Goal: Obtain resource: Download file/media

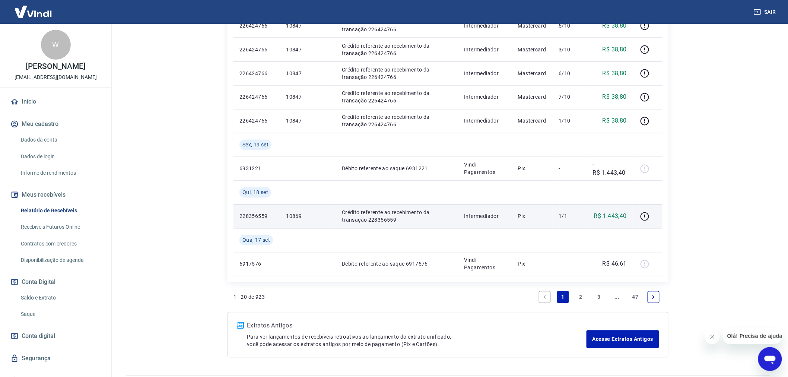
scroll to position [530, 0]
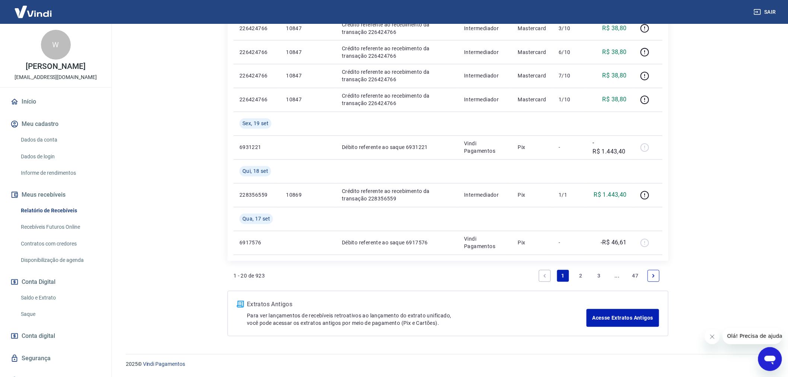
click at [581, 274] on link "2" at bounding box center [581, 276] width 12 height 12
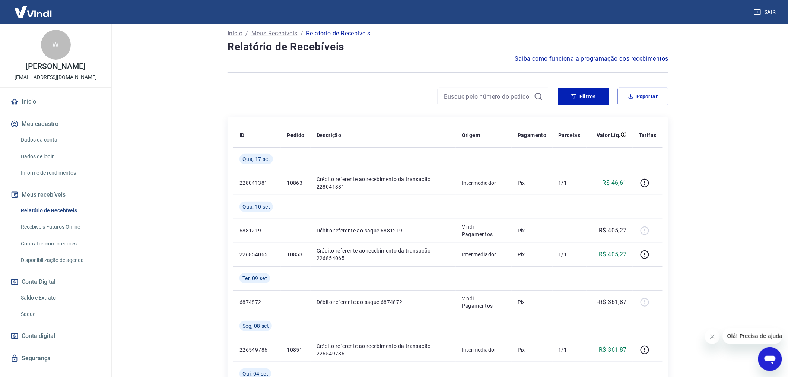
scroll to position [41, 0]
click at [62, 210] on link "Relatório de Recebíveis" at bounding box center [60, 210] width 85 height 15
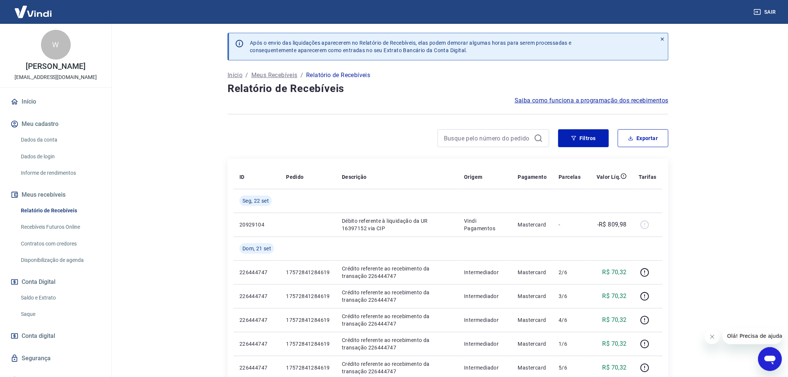
click at [537, 136] on icon at bounding box center [538, 138] width 9 height 9
click at [47, 126] on button "Meu cadastro" at bounding box center [55, 124] width 93 height 16
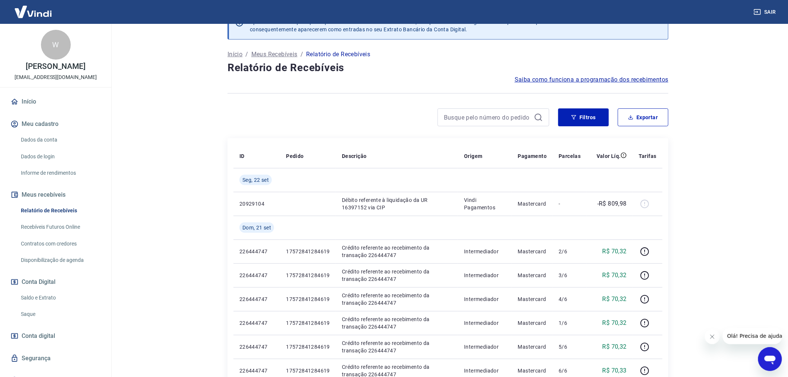
scroll to position [41, 0]
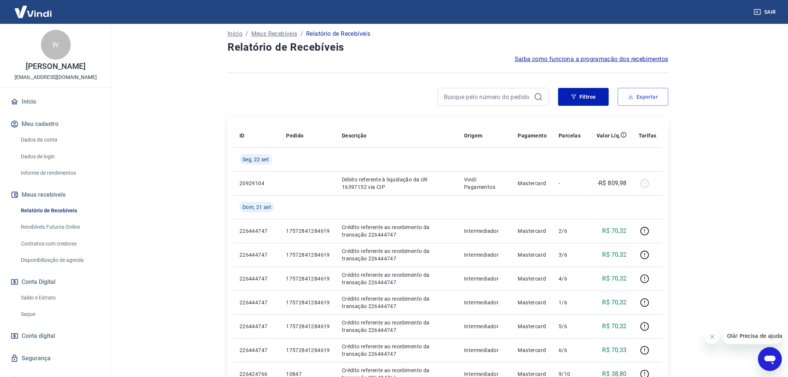
click at [639, 101] on button "Exportar" at bounding box center [643, 97] width 51 height 18
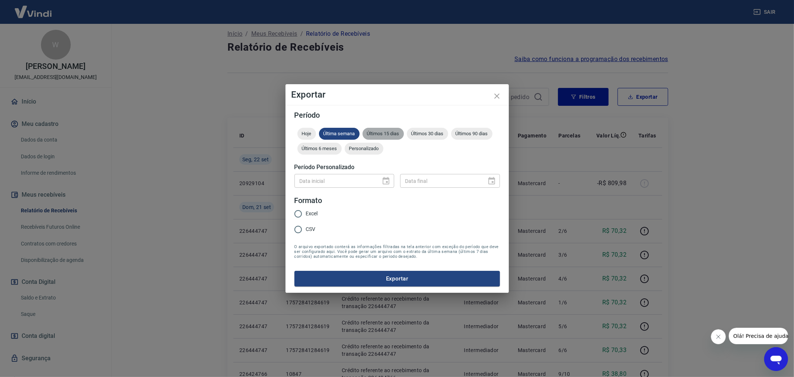
click at [384, 131] on span "Últimos 15 dias" at bounding box center [383, 134] width 41 height 6
click at [403, 278] on button "Exportar" at bounding box center [398, 279] width 206 height 16
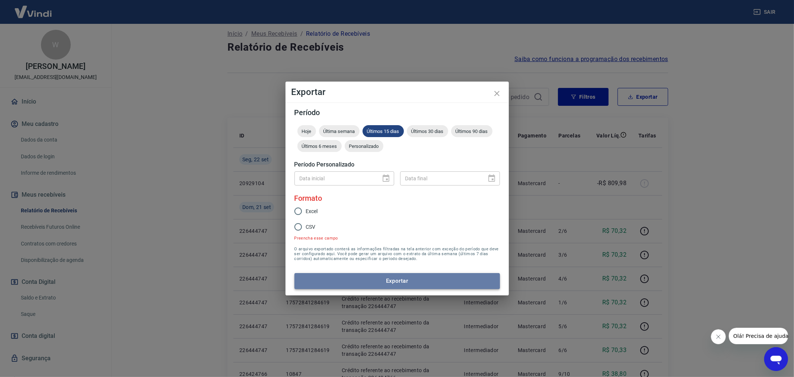
drag, startPoint x: 410, startPoint y: 285, endPoint x: 407, endPoint y: 276, distance: 8.6
click at [409, 282] on button "Exportar" at bounding box center [398, 281] width 206 height 16
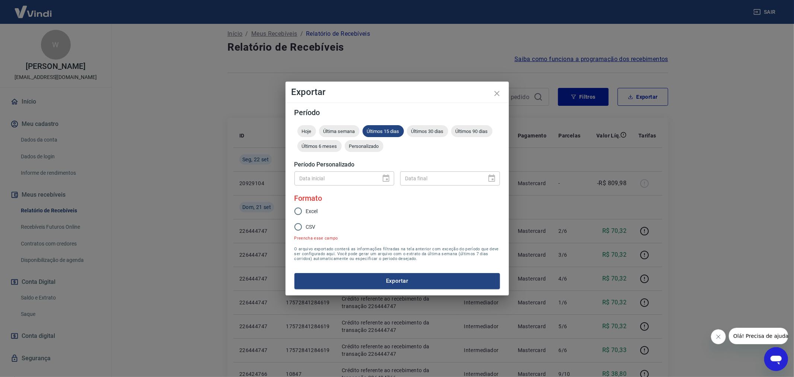
click at [299, 213] on input "Excel" at bounding box center [298, 211] width 16 height 16
radio input "true"
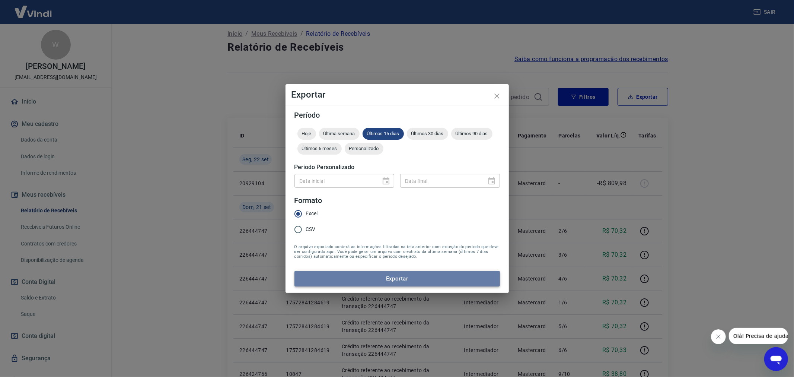
click at [395, 279] on button "Exportar" at bounding box center [398, 279] width 206 height 16
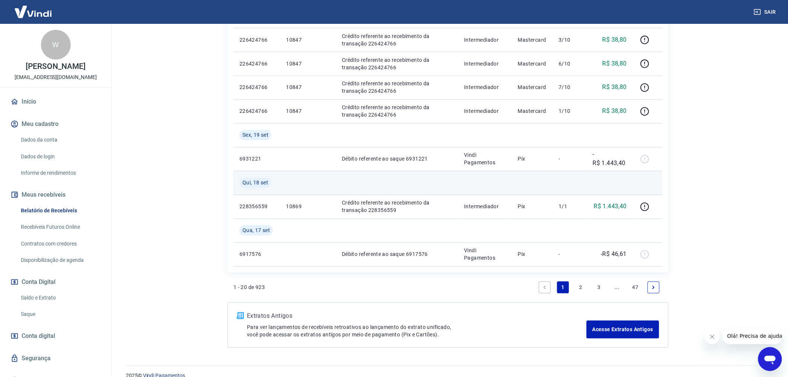
scroll to position [530, 0]
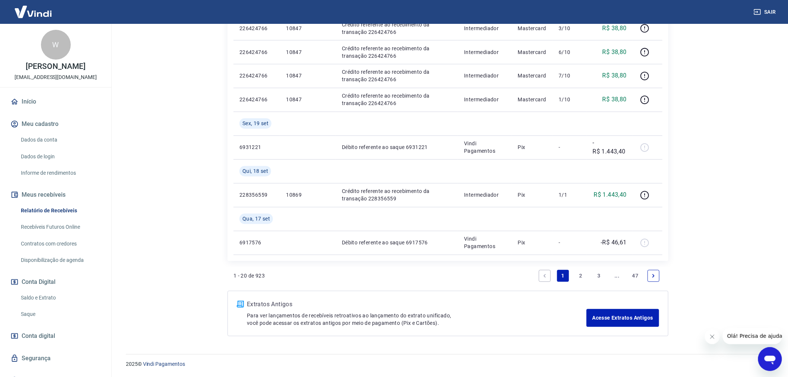
click at [583, 273] on link "2" at bounding box center [581, 276] width 12 height 12
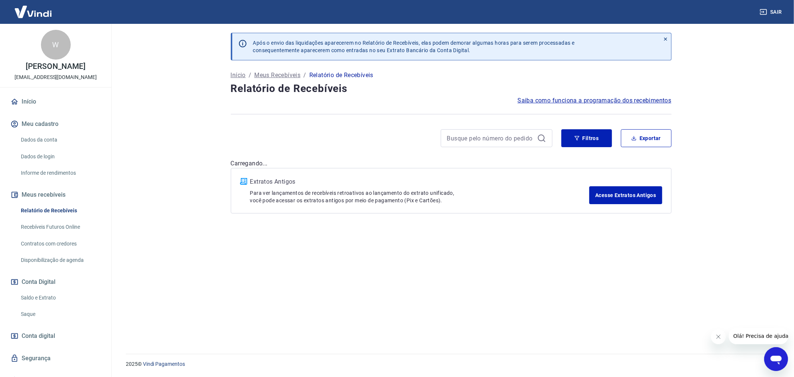
click at [581, 276] on div "Após o envio das liquidações aparecerem no Relatório de Recebíveis, elas podem …" at bounding box center [451, 184] width 459 height 321
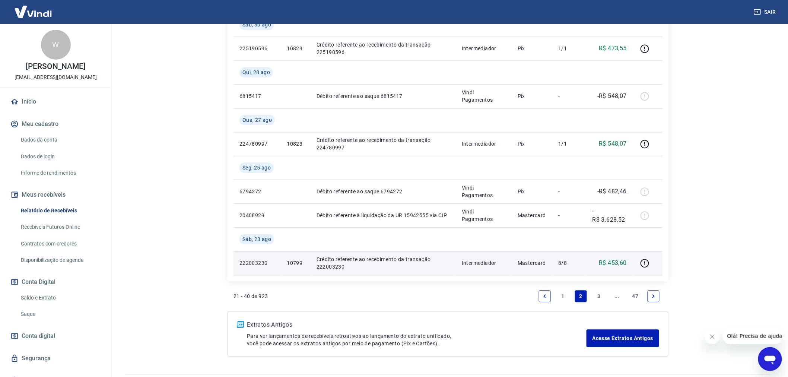
scroll to position [703, 0]
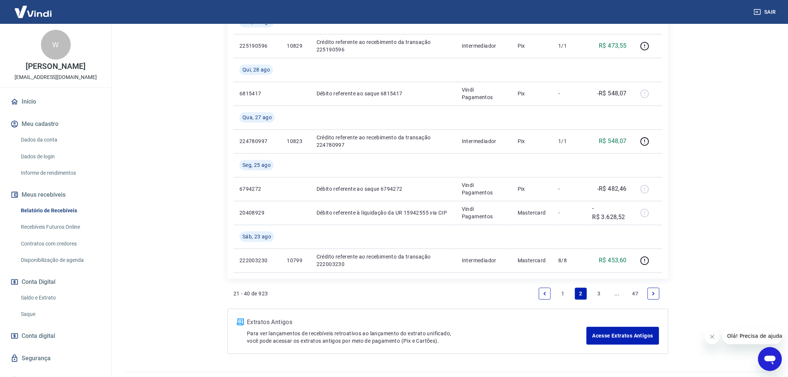
click at [600, 291] on link "3" at bounding box center [599, 293] width 12 height 12
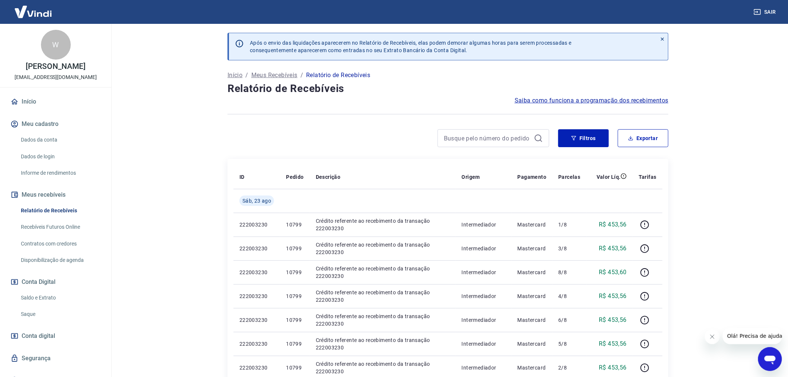
drag, startPoint x: 732, startPoint y: 85, endPoint x: 702, endPoint y: 72, distance: 32.5
click at [731, 85] on main "Após o envio das liquidações aparecerem no Relatório de Recebíveis, elas podem …" at bounding box center [448, 200] width 680 height 353
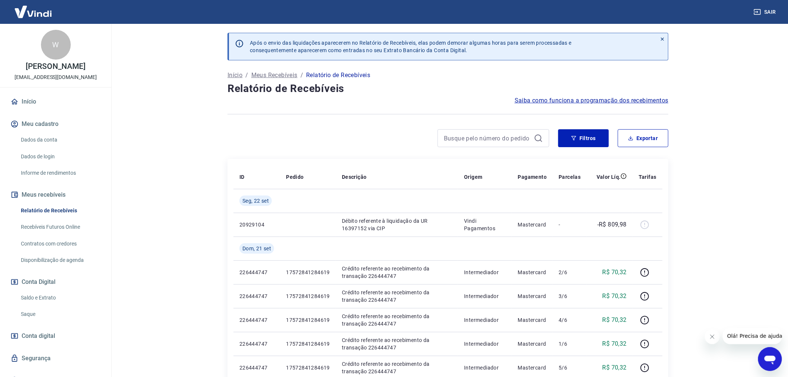
click at [271, 77] on p "Meus Recebíveis" at bounding box center [274, 75] width 46 height 9
click at [234, 74] on p "Início" at bounding box center [235, 75] width 15 height 9
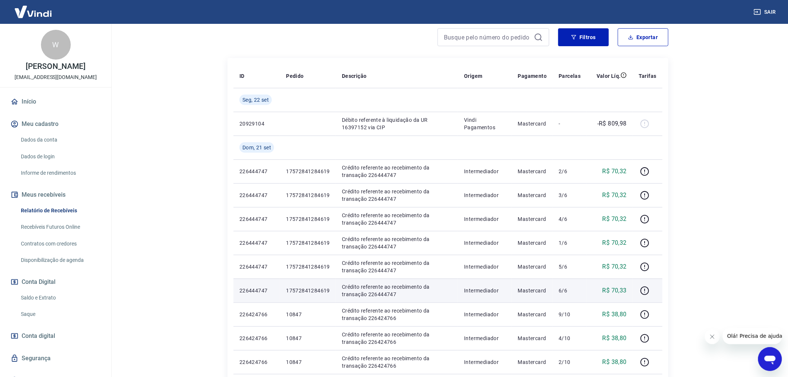
scroll to position [83, 0]
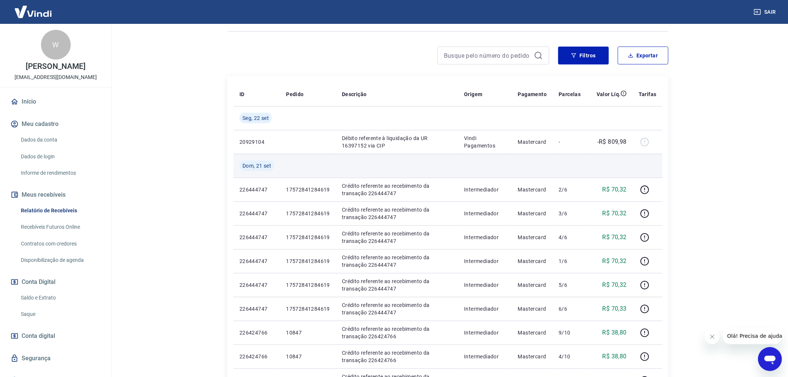
click at [325, 168] on td at bounding box center [308, 166] width 56 height 24
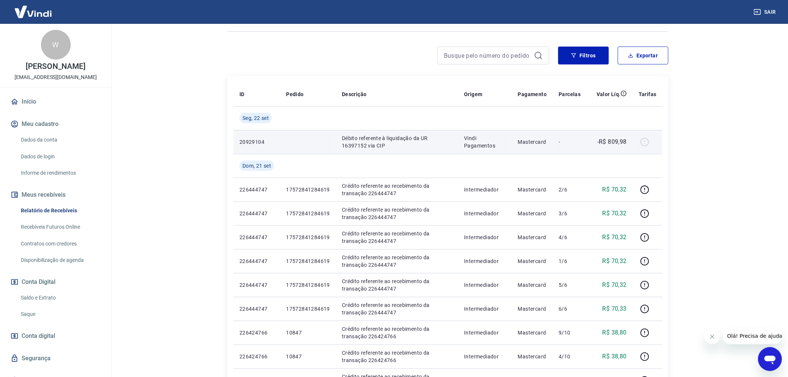
click at [650, 142] on div at bounding box center [648, 142] width 18 height 12
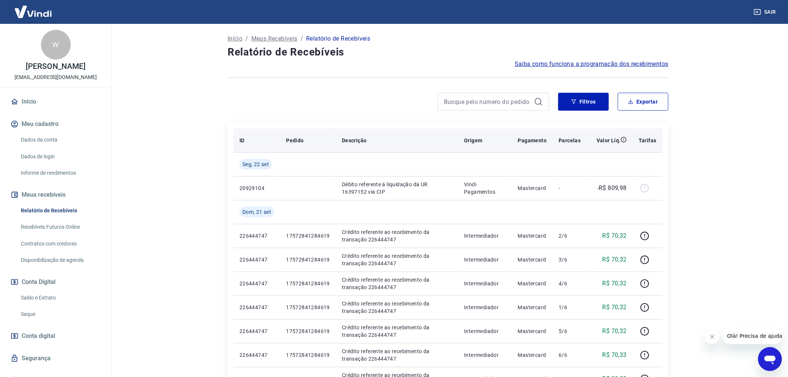
scroll to position [0, 0]
